Goal: Obtain resource: Obtain resource

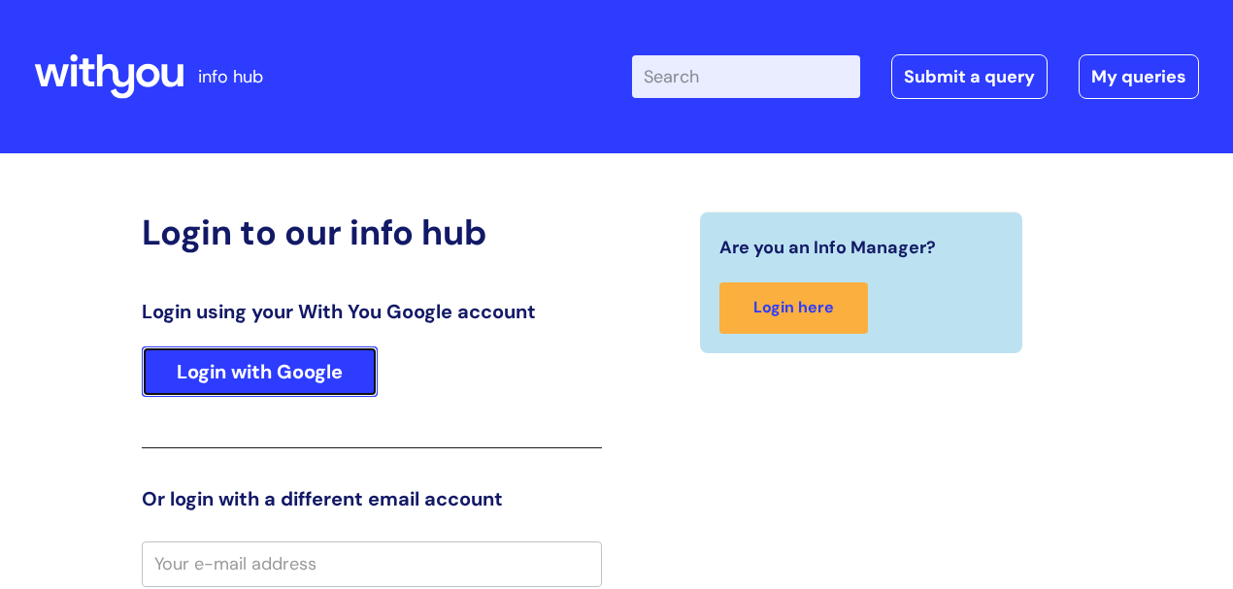
click at [328, 379] on link "Login with Google" at bounding box center [260, 372] width 236 height 50
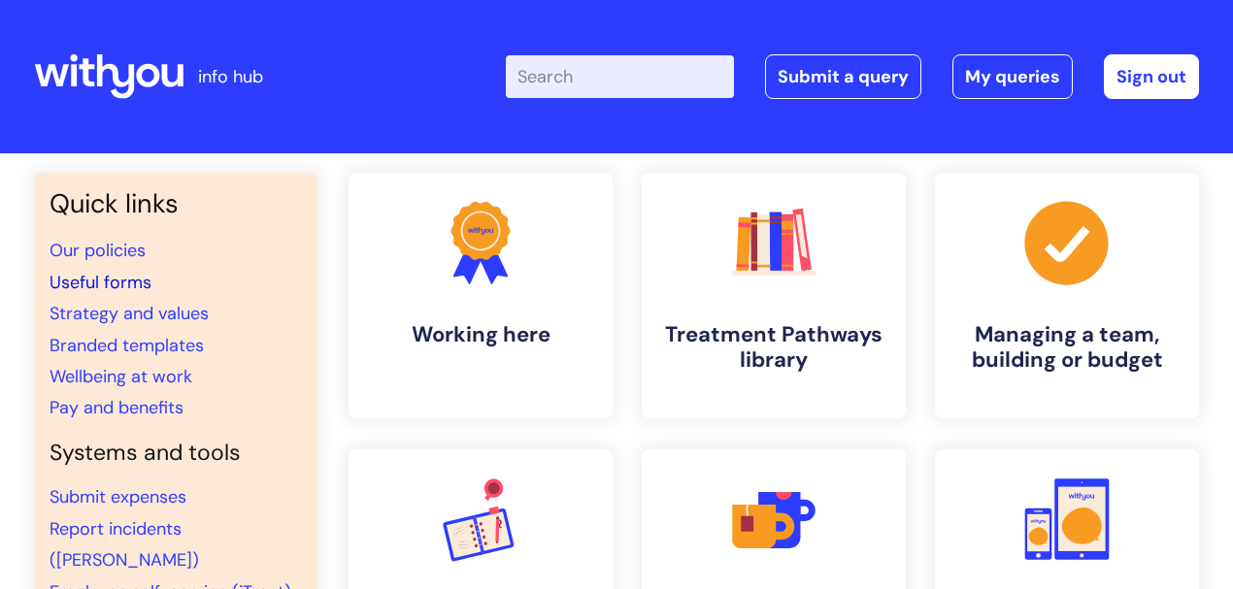
click at [116, 276] on link "Useful forms" at bounding box center [101, 282] width 102 height 23
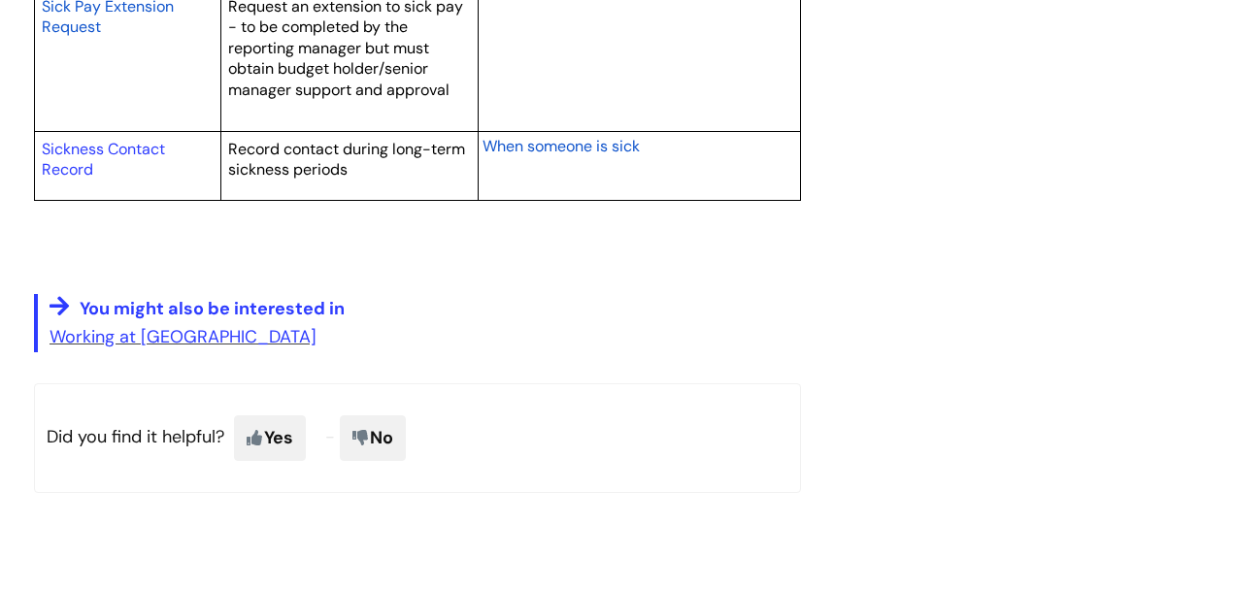
scroll to position [3818, 0]
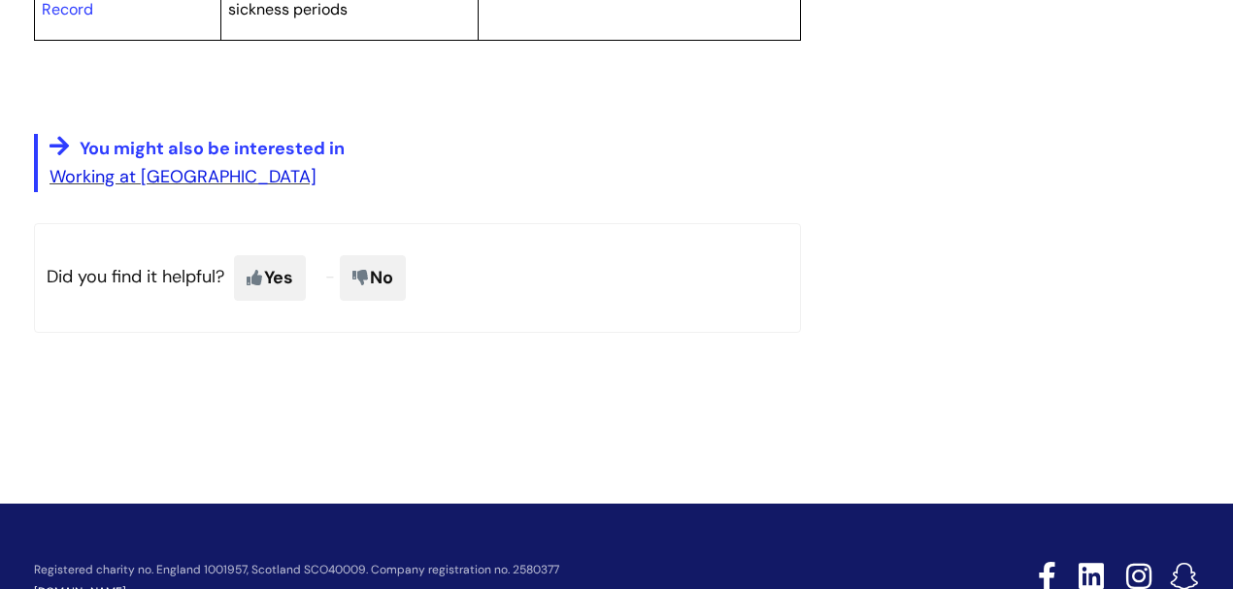
click at [181, 171] on link "Working at WithYou" at bounding box center [183, 176] width 267 height 23
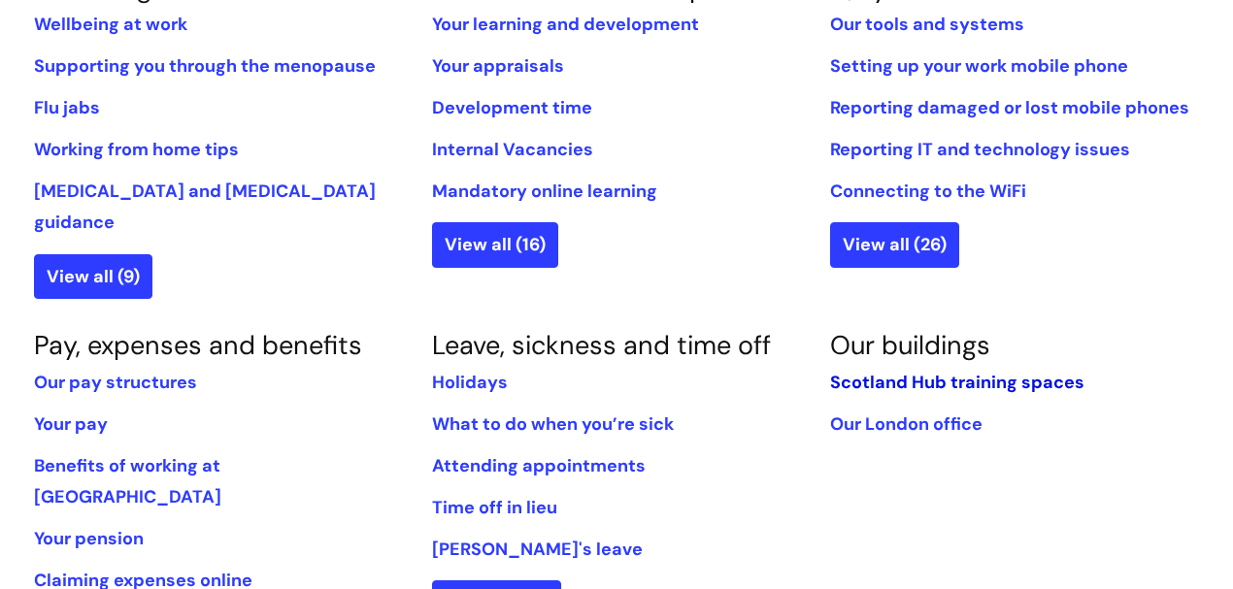
scroll to position [971, 0]
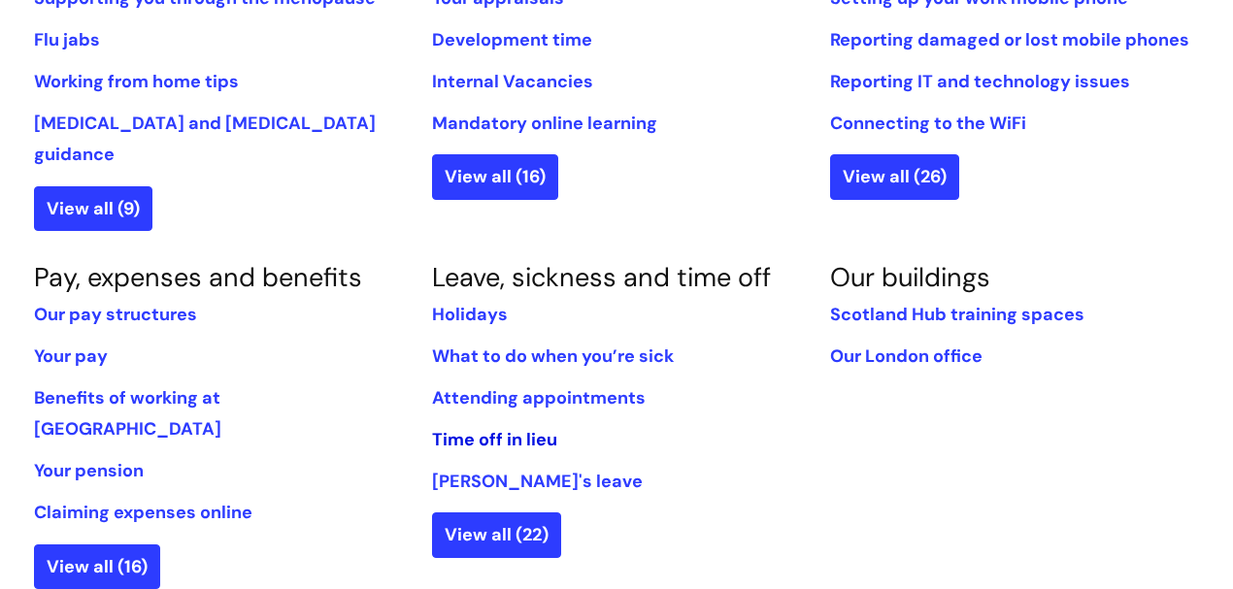
click at [544, 428] on link "Time off in lieu" at bounding box center [494, 439] width 125 height 23
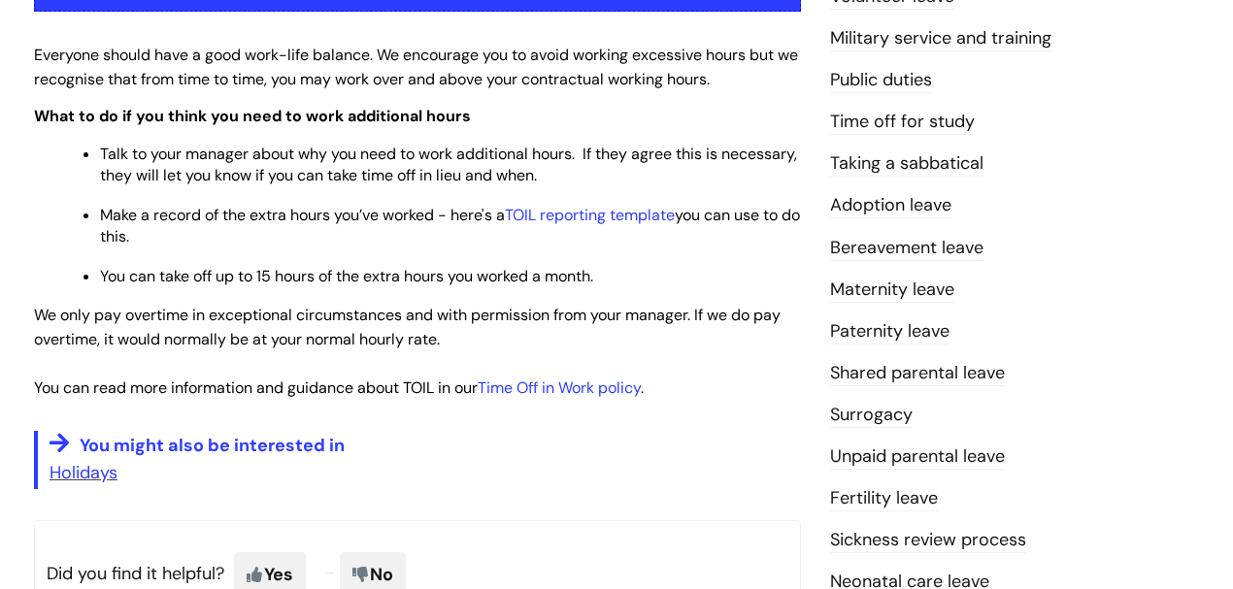
scroll to position [517, 0]
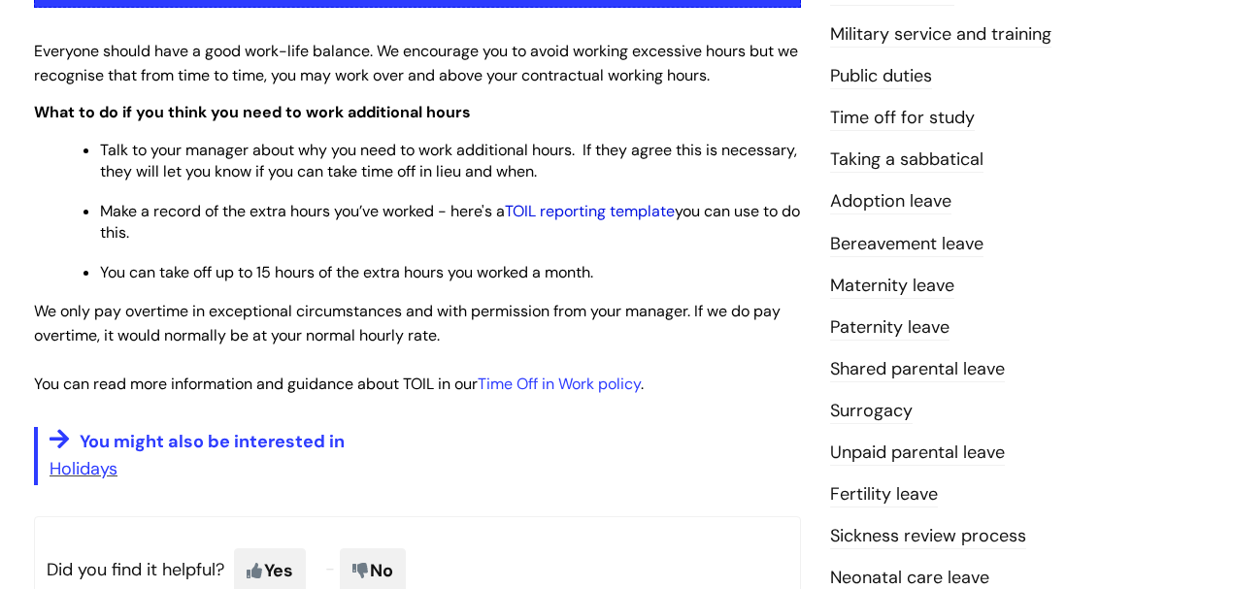
click at [668, 214] on link "TOIL reporting template" at bounding box center [590, 211] width 170 height 20
